Goal: Find specific page/section: Find specific page/section

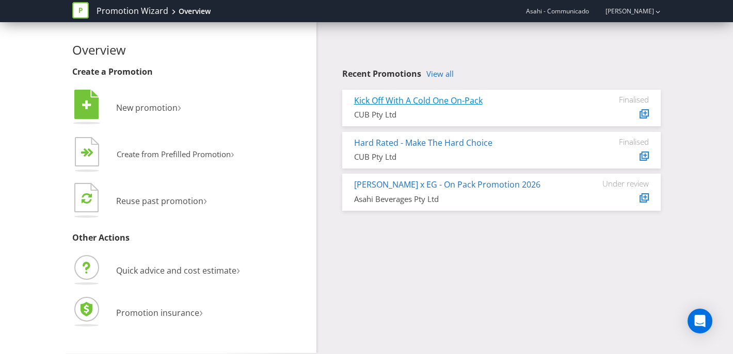
click at [415, 103] on link "Kick Off With A Cold One On-Pack" at bounding box center [418, 100] width 128 height 11
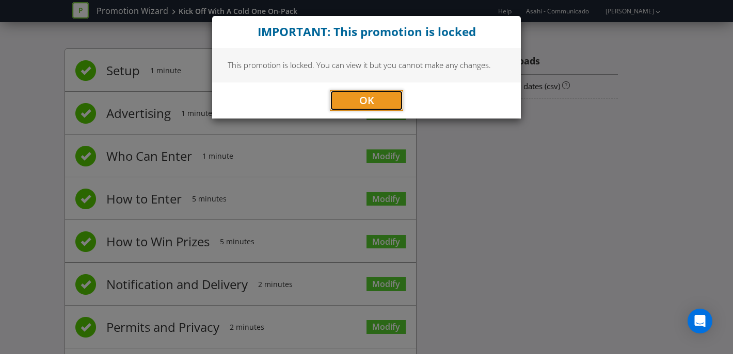
click at [350, 99] on button "OK" at bounding box center [366, 100] width 73 height 21
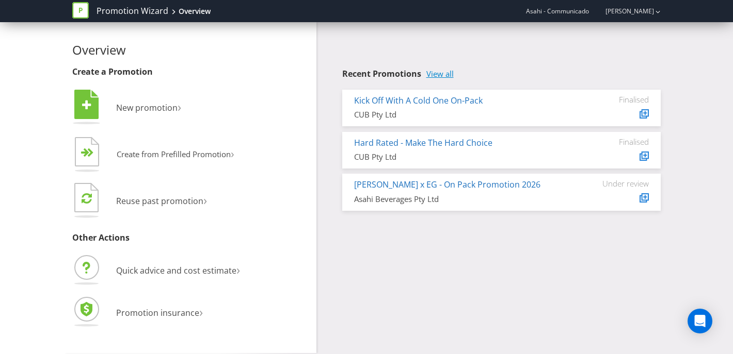
click at [445, 73] on link "View all" at bounding box center [439, 74] width 27 height 9
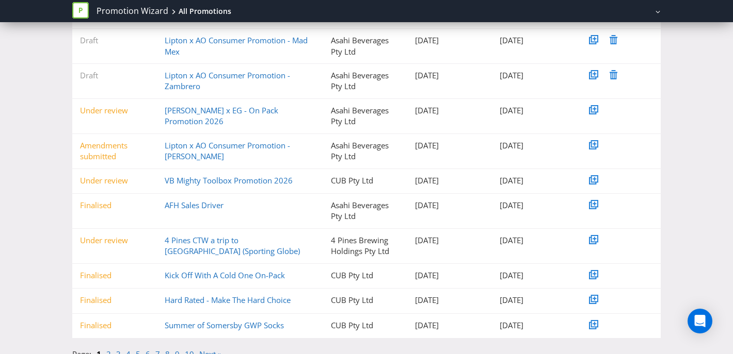
scroll to position [161, 0]
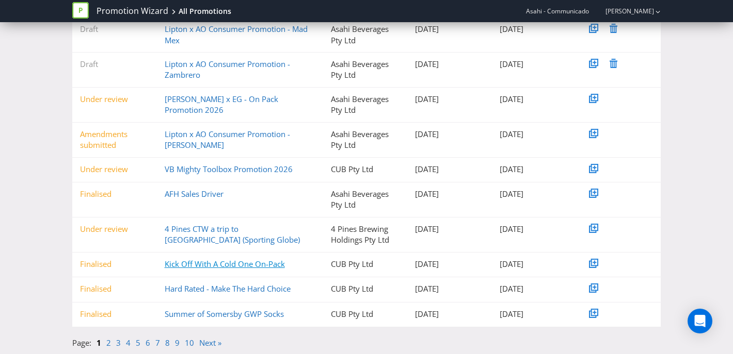
click at [194, 263] on link "Kick Off With A Cold One On-Pack" at bounding box center [225, 264] width 120 height 10
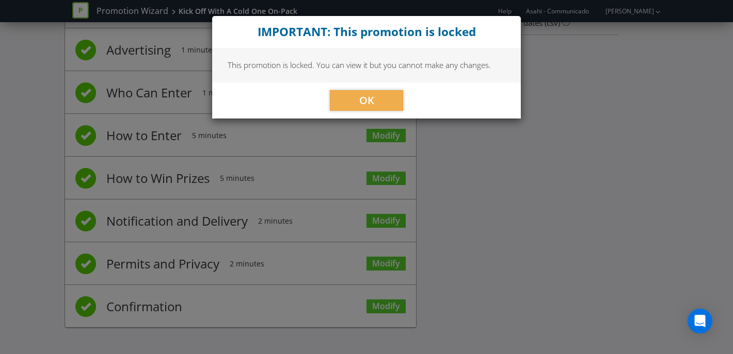
scroll to position [61, 0]
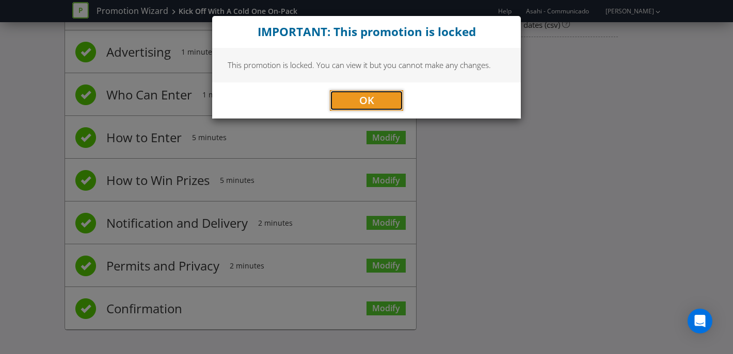
click at [358, 94] on button "OK" at bounding box center [366, 100] width 73 height 21
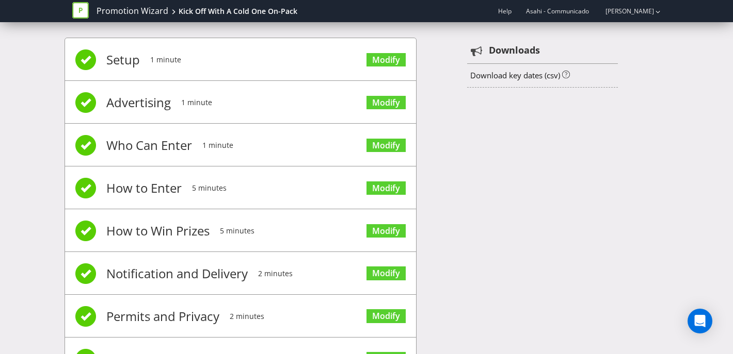
scroll to position [0, 0]
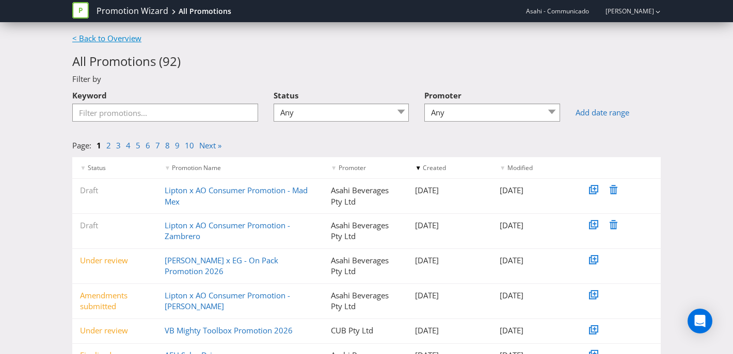
click at [133, 38] on link "< Back to Overview" at bounding box center [106, 38] width 69 height 10
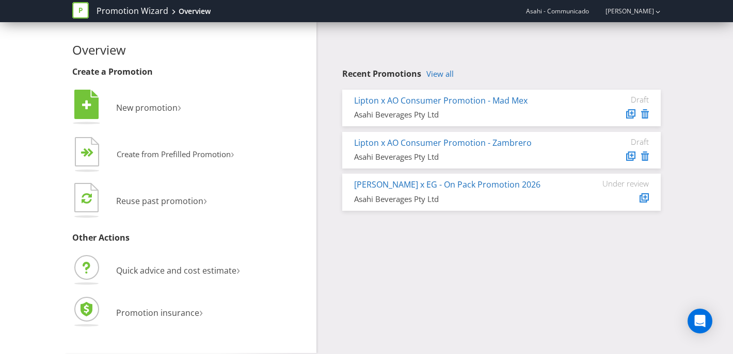
click at [210, 14] on div "Promotion Wizard Overview" at bounding box center [145, 11] width 146 height 22
click at [193, 10] on div "Overview" at bounding box center [195, 11] width 32 height 10
click at [147, 11] on link "Promotion Wizard" at bounding box center [132, 11] width 72 height 12
click at [84, 13] on icon at bounding box center [80, 10] width 17 height 17
